Goal: Find specific page/section: Find specific page/section

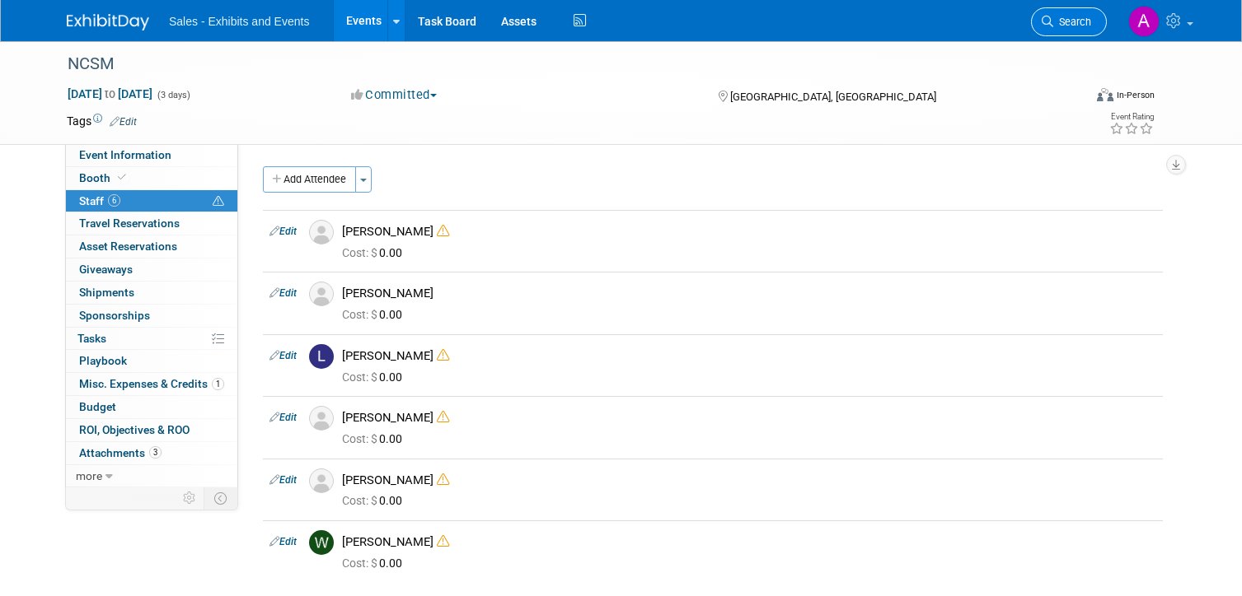
click at [1078, 21] on span "Search" at bounding box center [1072, 22] width 38 height 12
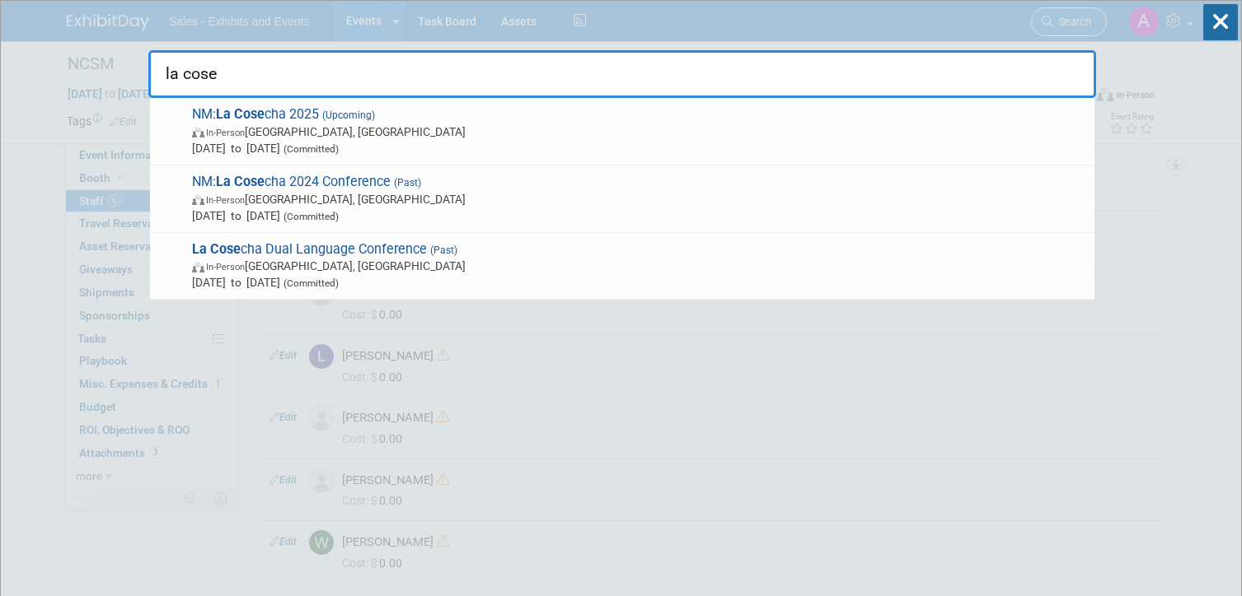
type input "la cosec"
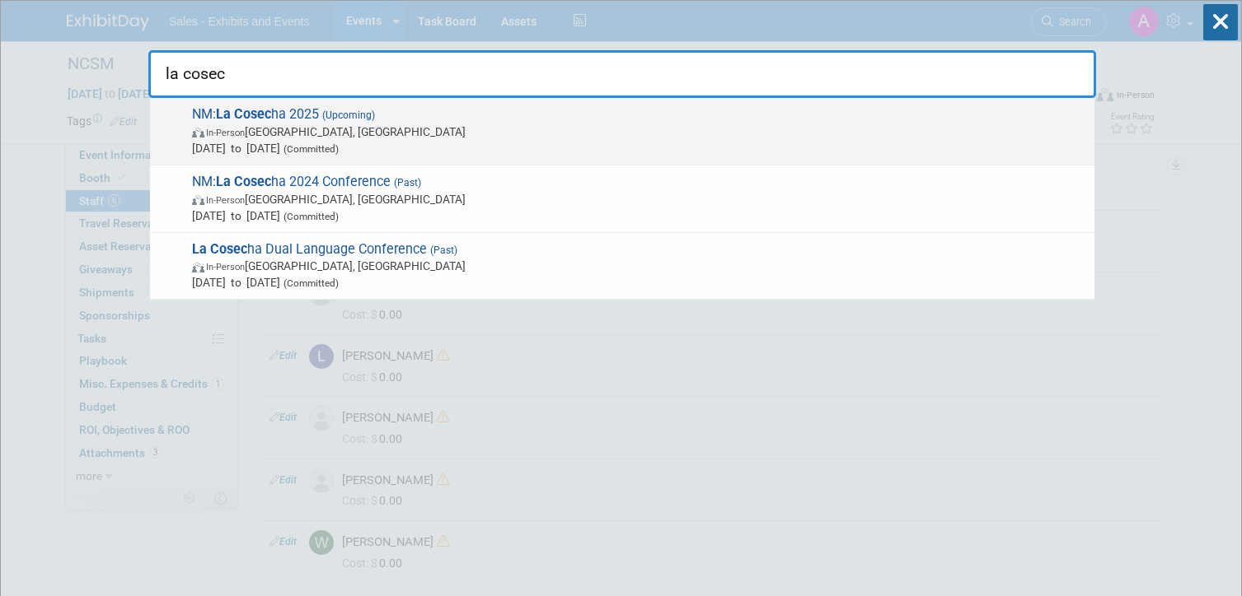
click at [494, 142] on span "Nov 11, 2025 to Nov 15, 2025 (Committed)" at bounding box center [639, 148] width 894 height 16
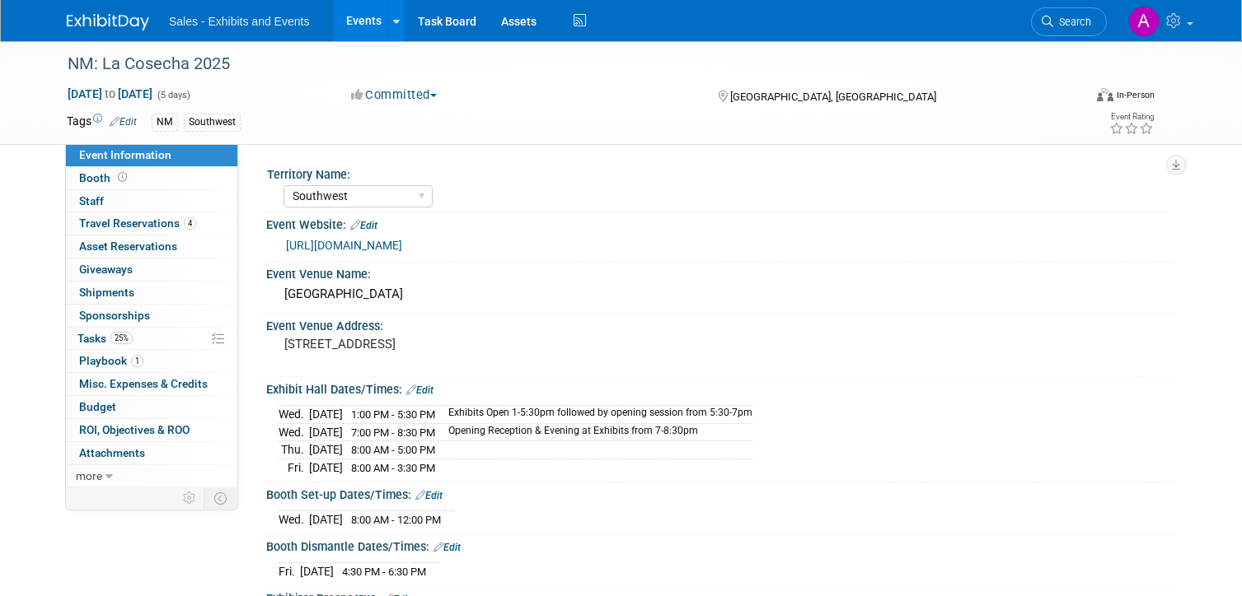
select select "Southwest"
click at [158, 197] on link "0 Staff 0" at bounding box center [151, 201] width 171 height 22
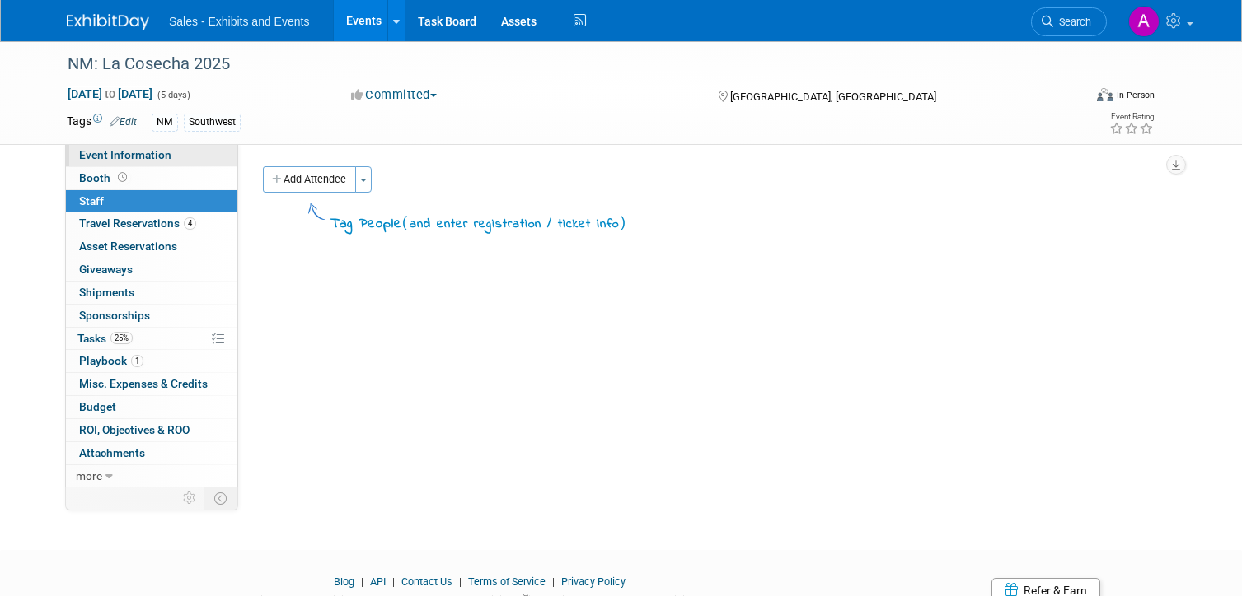
click at [176, 163] on link "Event Information" at bounding box center [151, 155] width 171 height 22
select select "Southwest"
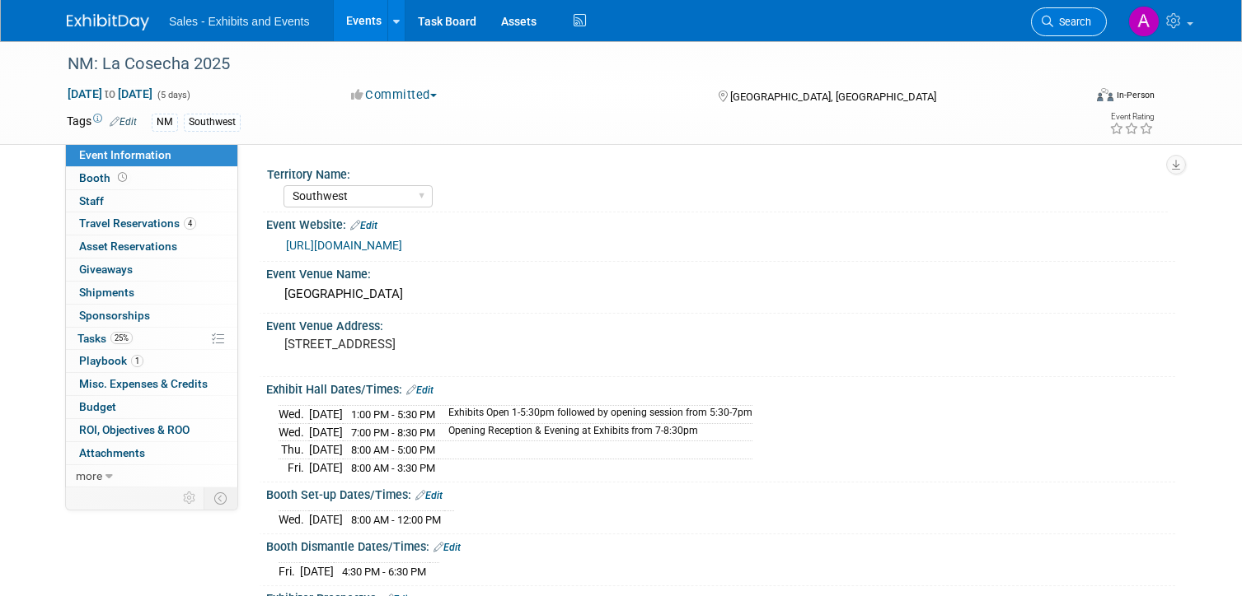
click at [1060, 10] on link "Search" at bounding box center [1069, 21] width 76 height 29
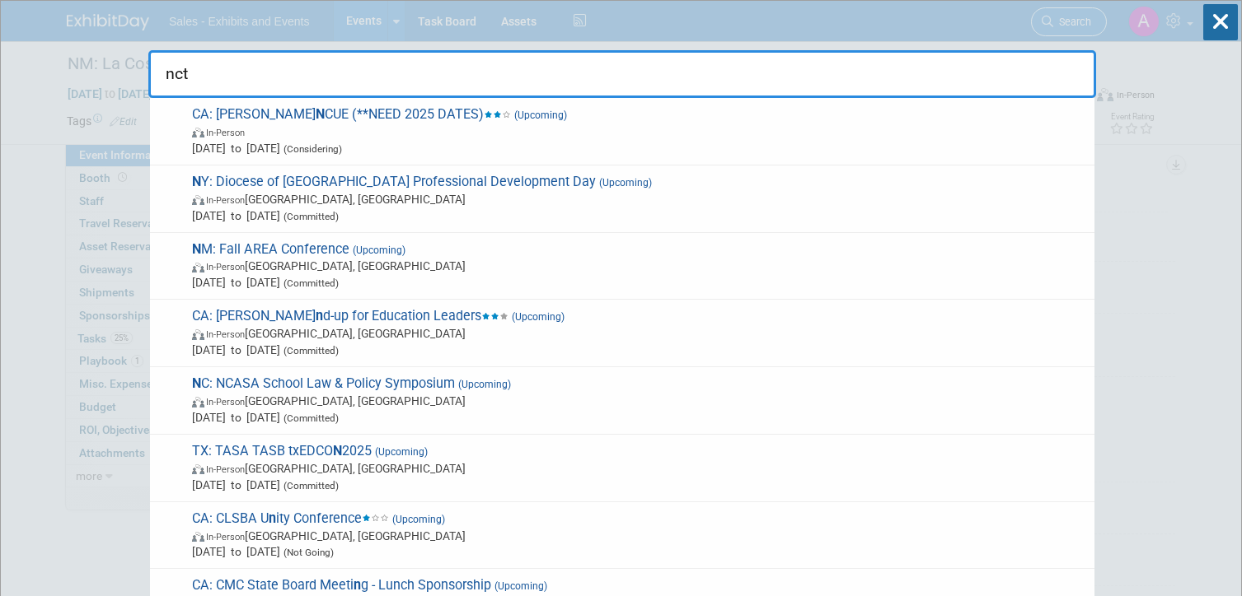
type input "nctm"
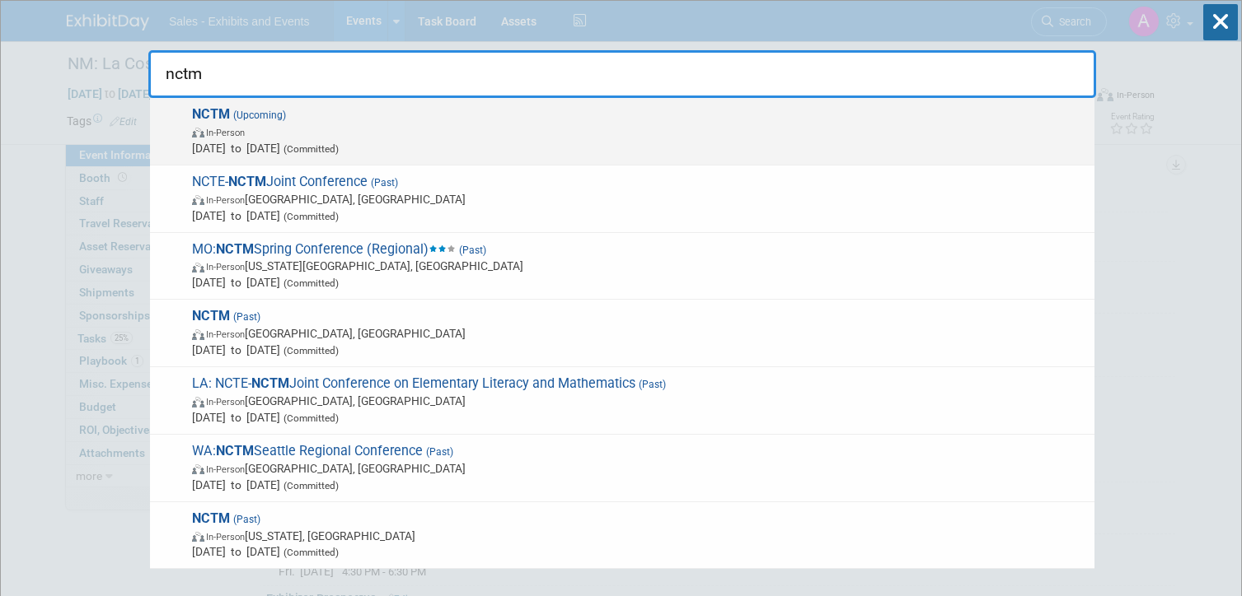
click at [793, 130] on span "In-Person" at bounding box center [639, 132] width 894 height 16
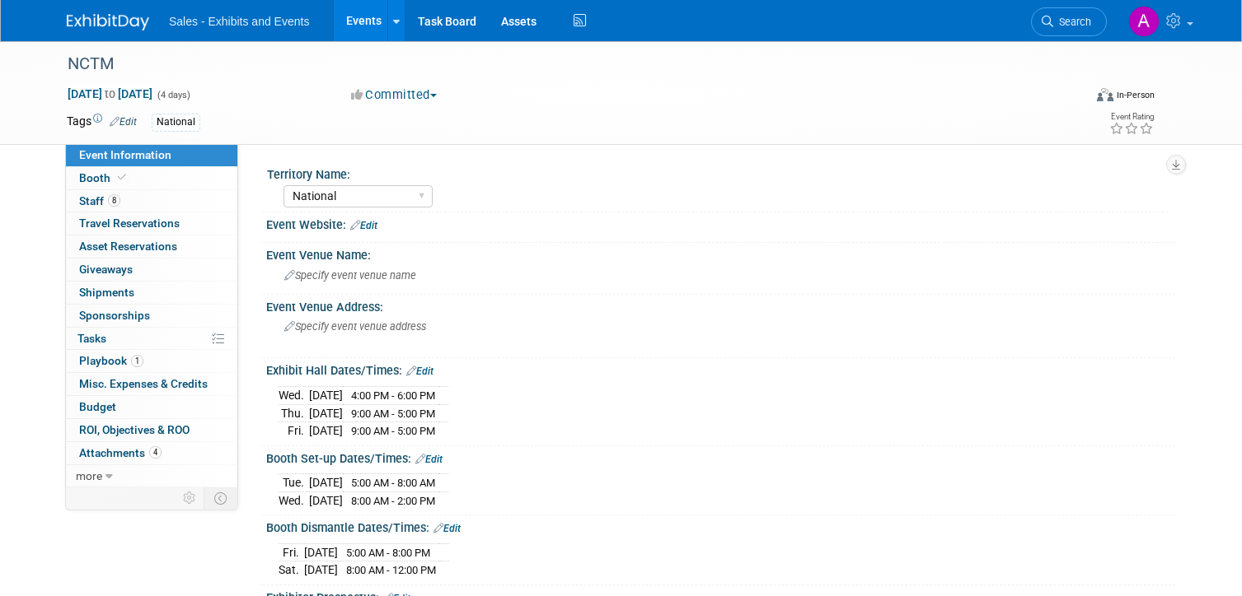
select select "National"
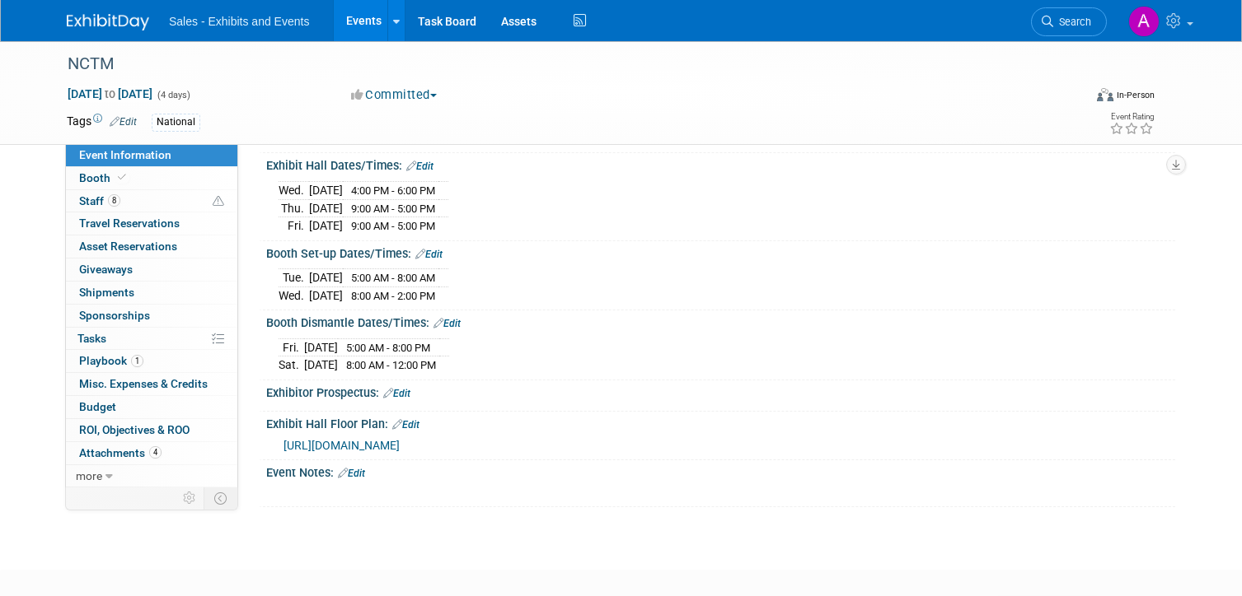
scroll to position [150, 0]
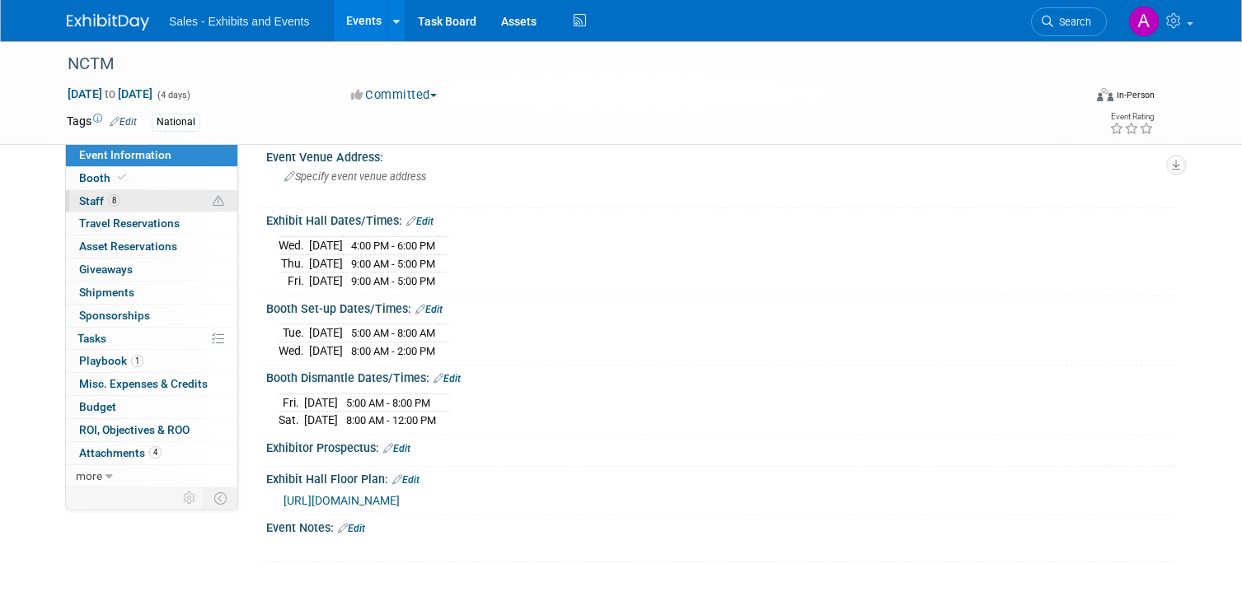
click at [157, 208] on link "8 Staff 8" at bounding box center [151, 201] width 171 height 22
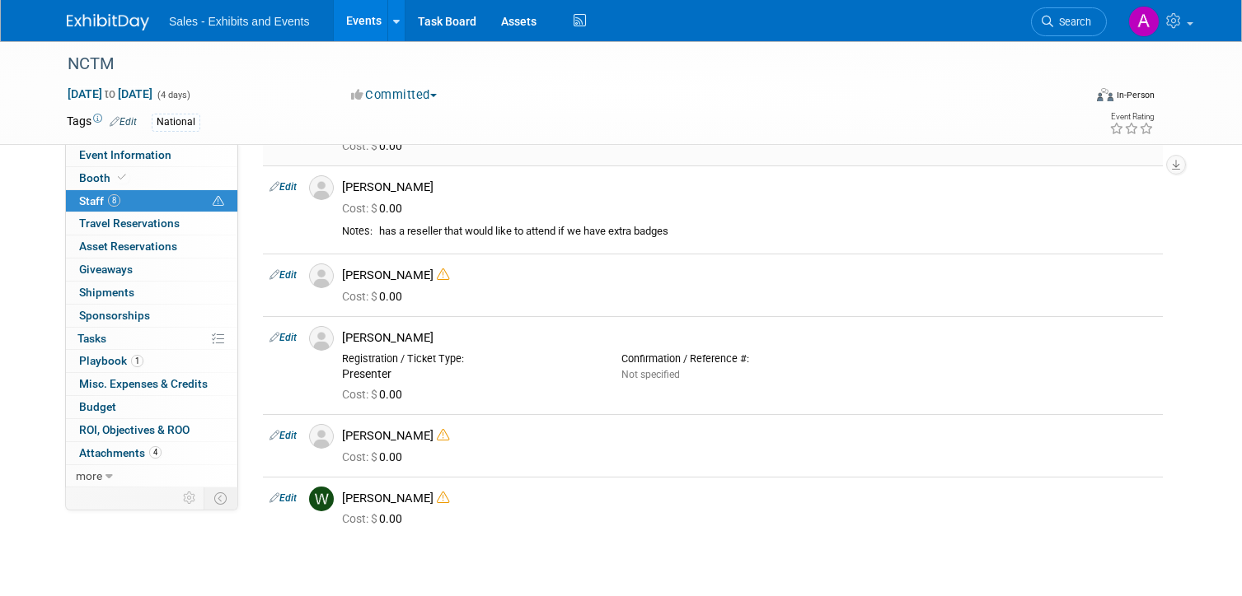
scroll to position [278, 0]
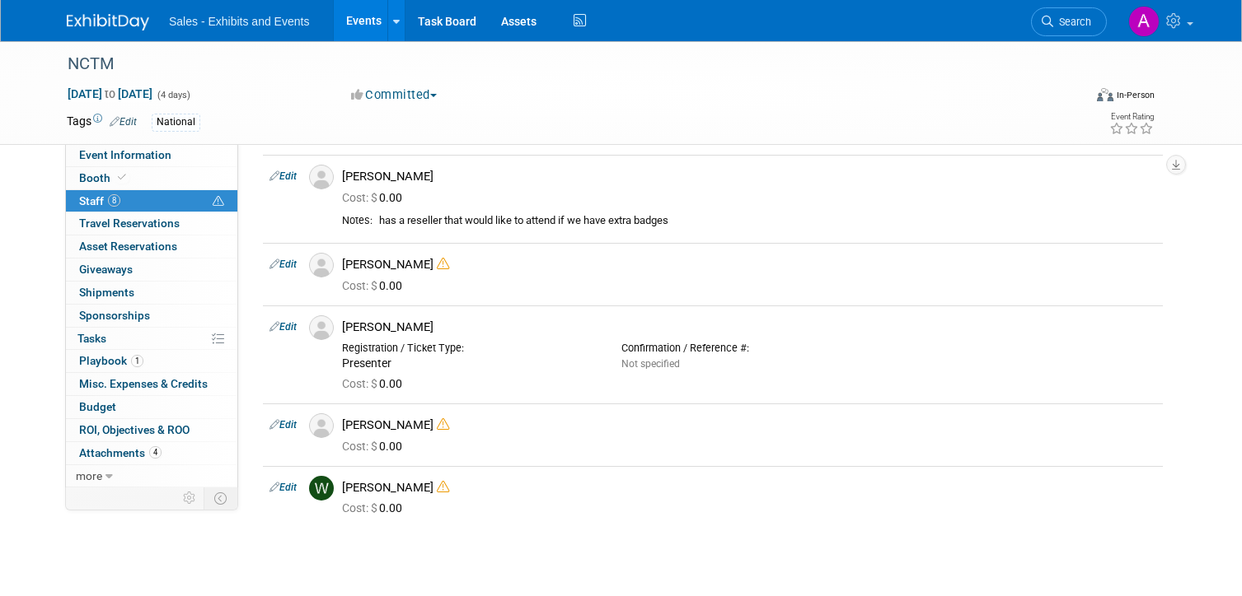
click at [111, 11] on link at bounding box center [118, 13] width 102 height 13
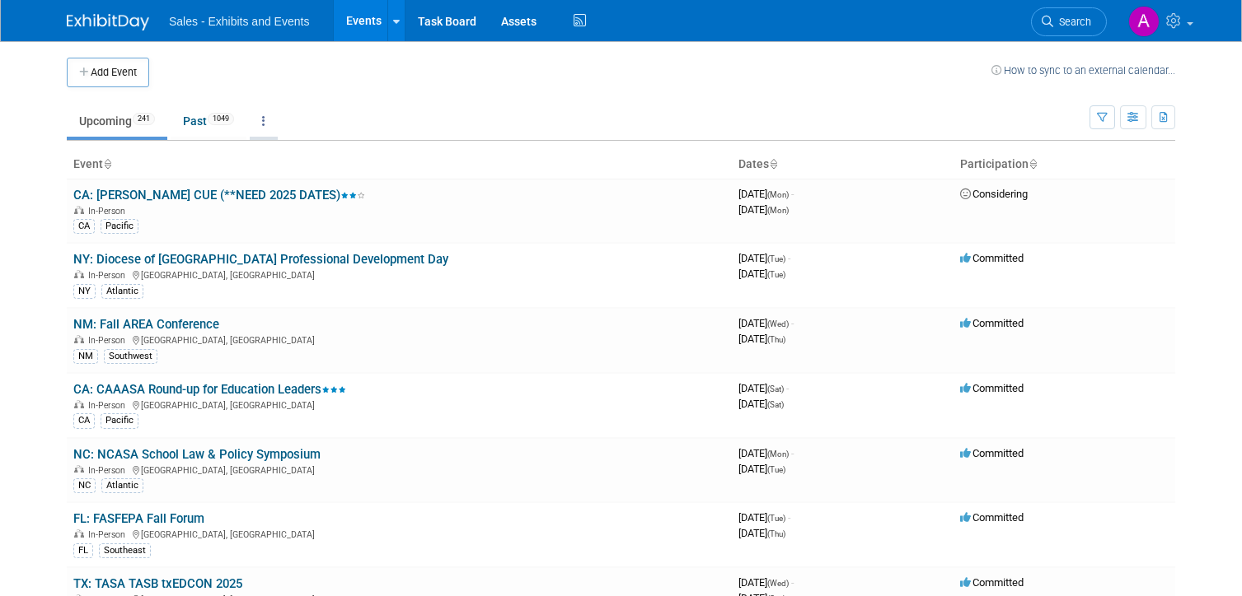
click at [271, 121] on link at bounding box center [264, 120] width 28 height 31
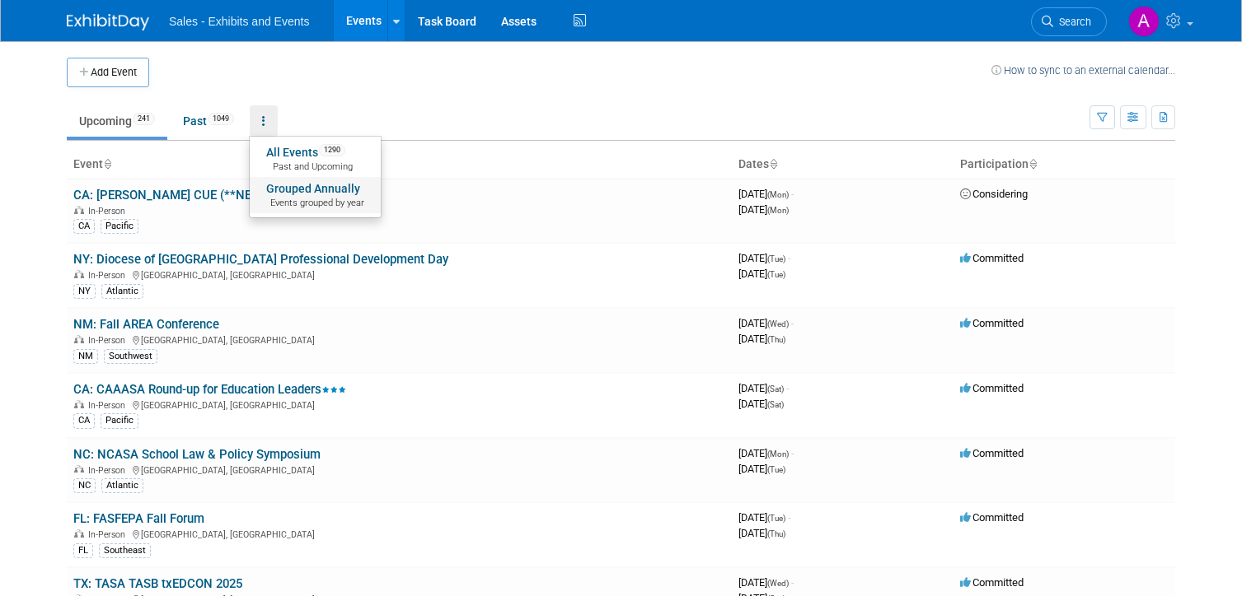
click at [303, 186] on link "Grouped Annually Events grouped by year" at bounding box center [315, 195] width 131 height 36
